Goal: Task Accomplishment & Management: Manage account settings

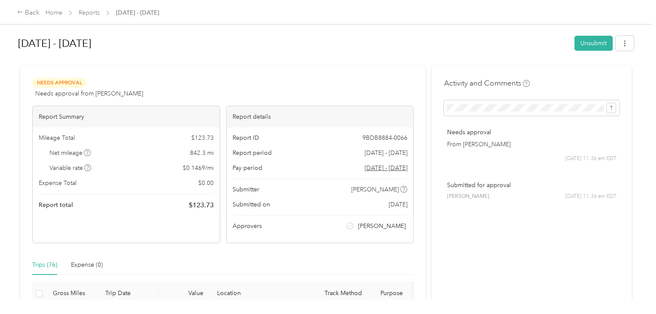
click at [54, 17] on span "Home" at bounding box center [54, 12] width 17 height 9
click at [55, 11] on link "Home" at bounding box center [54, 12] width 17 height 7
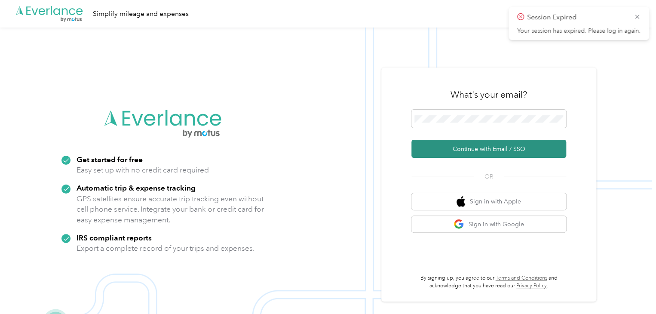
click at [469, 145] on button "Continue with Email / SSO" at bounding box center [488, 149] width 155 height 18
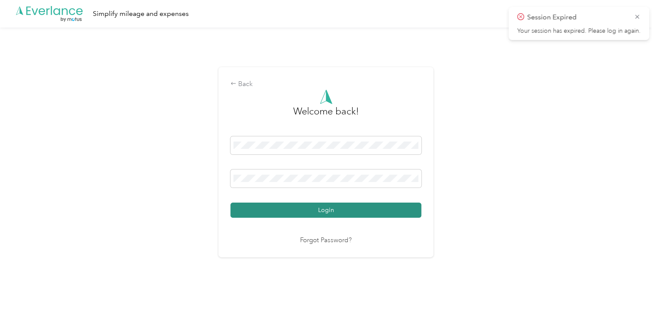
click at [380, 213] on button "Login" at bounding box center [325, 209] width 191 height 15
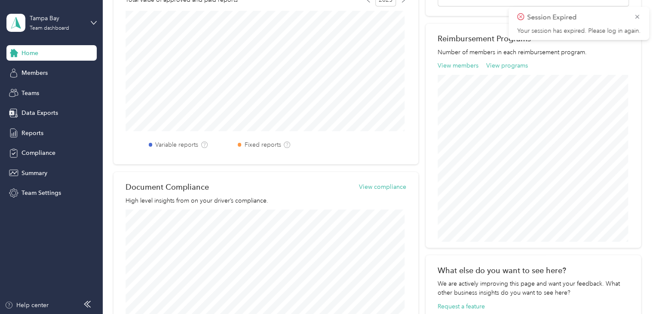
scroll to position [344, 0]
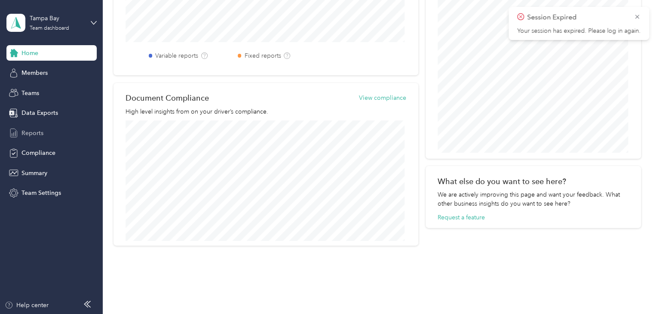
click at [37, 129] on span "Reports" at bounding box center [32, 133] width 22 height 9
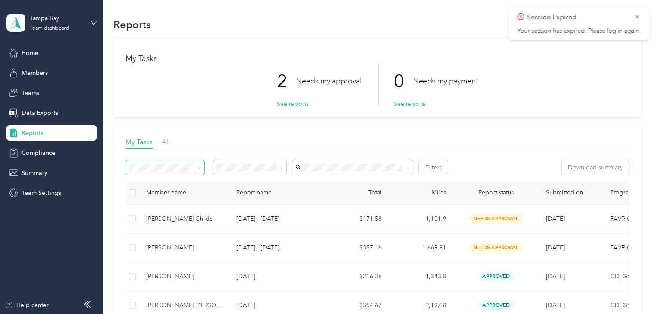
click at [201, 166] on span at bounding box center [165, 167] width 78 height 15
click at [196, 167] on span at bounding box center [197, 167] width 7 height 9
click at [197, 168] on icon at bounding box center [199, 168] width 4 height 4
click at [261, 200] on li "Needs my approval" at bounding box center [250, 194] width 74 height 15
